Goal: Task Accomplishment & Management: Use online tool/utility

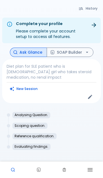
click at [11, 169] on icon at bounding box center [13, 170] width 4 height 4
click at [12, 170] on icon at bounding box center [13, 170] width 4 height 4
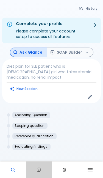
click at [33, 170] on link at bounding box center [39, 170] width 26 height 17
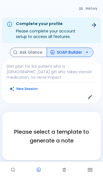
click at [36, 170] on link at bounding box center [39, 170] width 26 height 17
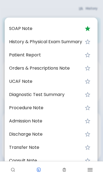
click at [35, 169] on li "Referral Note" at bounding box center [51, 174] width 93 height 13
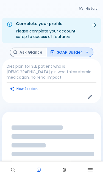
click at [60, 168] on link at bounding box center [65, 170] width 26 height 17
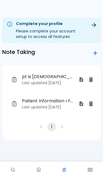
click at [92, 167] on icon "button" at bounding box center [90, 170] width 7 height 7
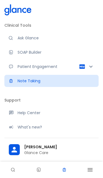
click at [66, 148] on span "[PERSON_NAME]" at bounding box center [59, 147] width 70 height 6
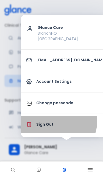
click at [58, 122] on li "Sign Out" at bounding box center [66, 124] width 91 height 17
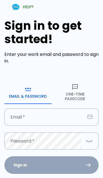
click at [76, 90] on button "One-Time Passcode" at bounding box center [75, 92] width 47 height 23
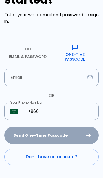
scroll to position [40, 0]
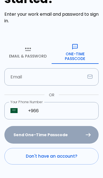
click at [67, 108] on input "+966" at bounding box center [60, 110] width 77 height 17
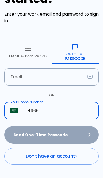
scroll to position [85, 0]
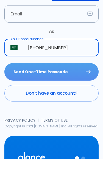
type input "[PHONE_NUMBER]"
click at [72, 82] on button "Send One-Time Passcode" at bounding box center [51, 91] width 95 height 18
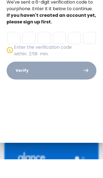
click at [12, 51] on input "Please enter OTP character 1" at bounding box center [13, 57] width 13 height 12
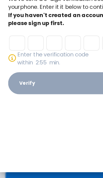
type input "1"
type input "0"
type input "1"
type input "2"
type input "9"
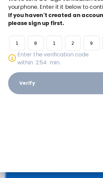
type input "8"
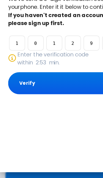
click at [55, 80] on button "Verify" at bounding box center [52, 89] width 90 height 18
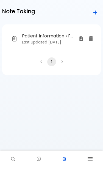
click at [10, 162] on link at bounding box center [13, 170] width 26 height 17
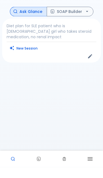
click at [9, 162] on link at bounding box center [13, 170] width 26 height 17
click at [11, 162] on link at bounding box center [13, 170] width 26 height 17
click at [17, 55] on button "New Session" at bounding box center [24, 59] width 34 height 8
